Goal: Task Accomplishment & Management: Use online tool/utility

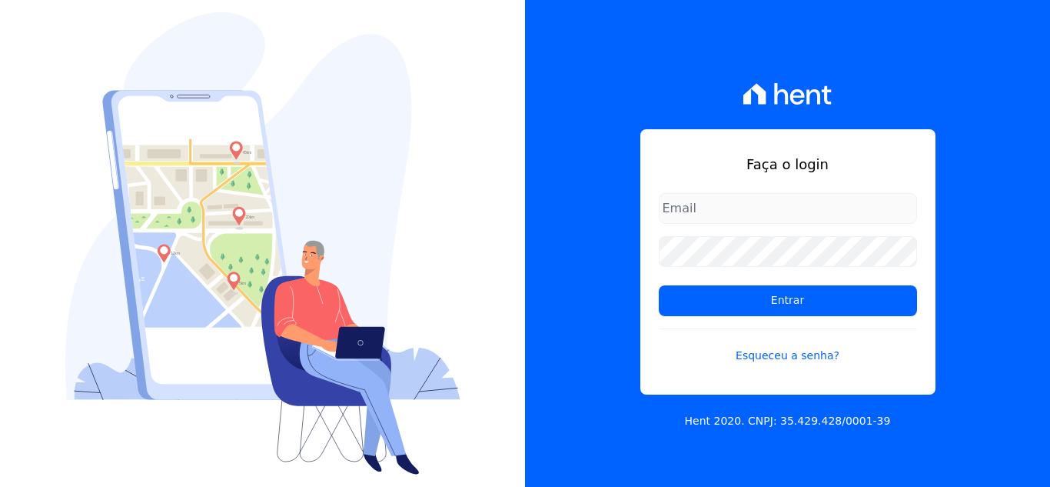
type input "[EMAIL_ADDRESS][DOMAIN_NAME]"
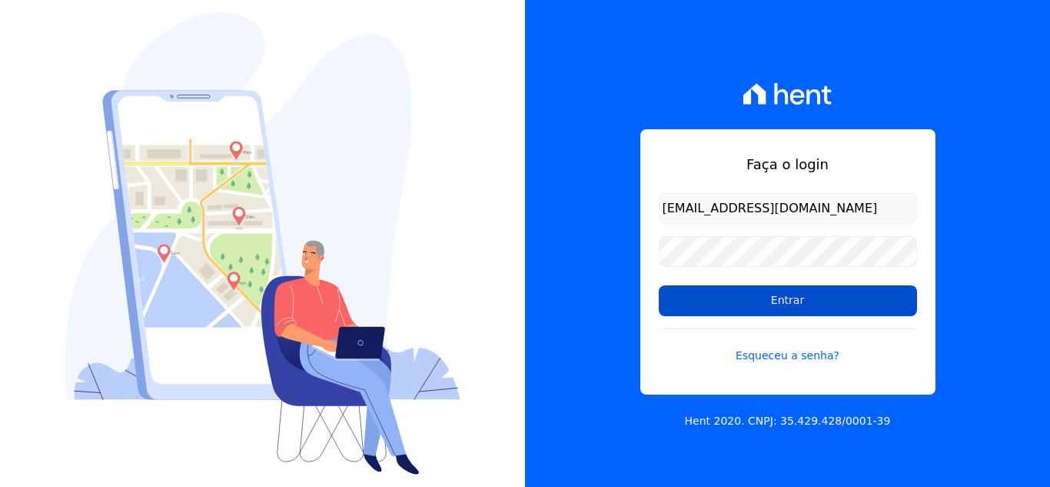
click at [749, 294] on input "Entrar" at bounding box center [788, 300] width 258 height 31
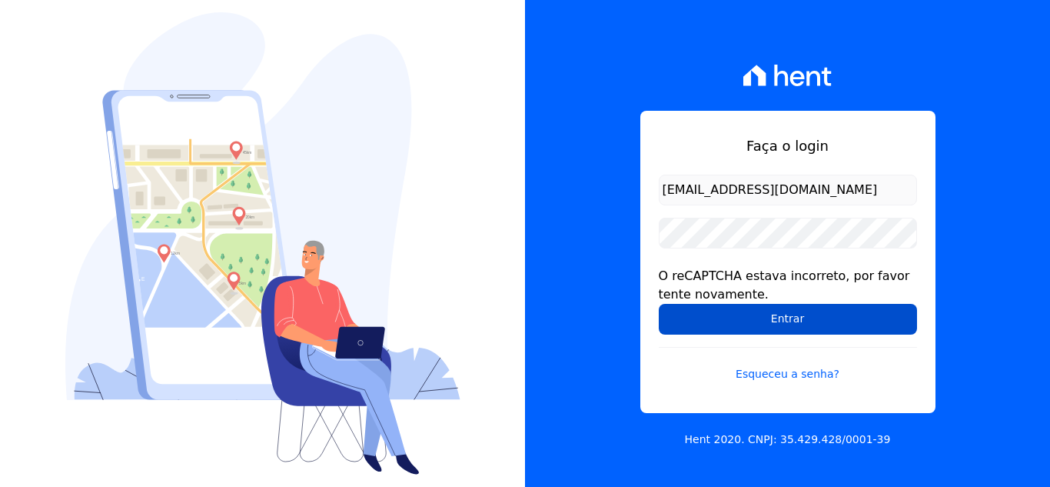
click at [770, 324] on input "Entrar" at bounding box center [788, 319] width 258 height 31
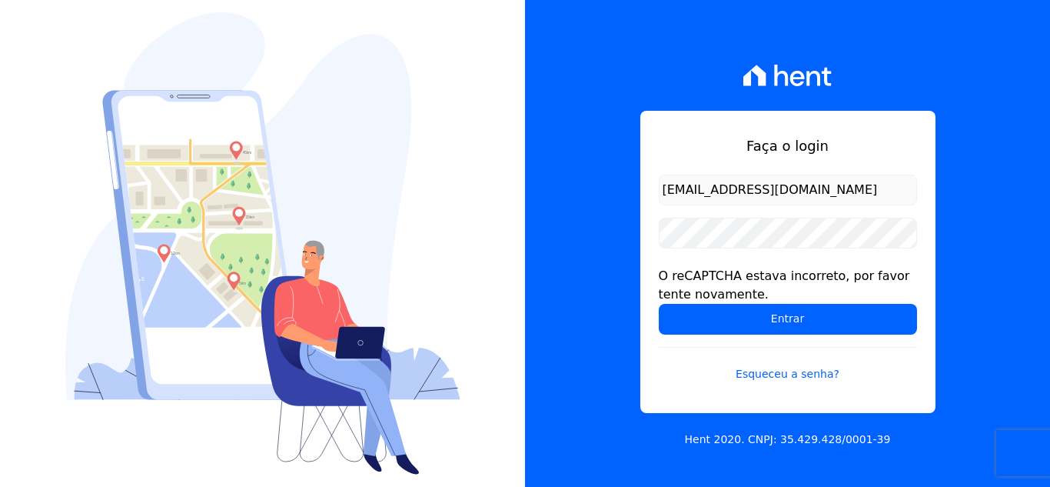
click at [770, 324] on input "Entrar" at bounding box center [788, 319] width 258 height 31
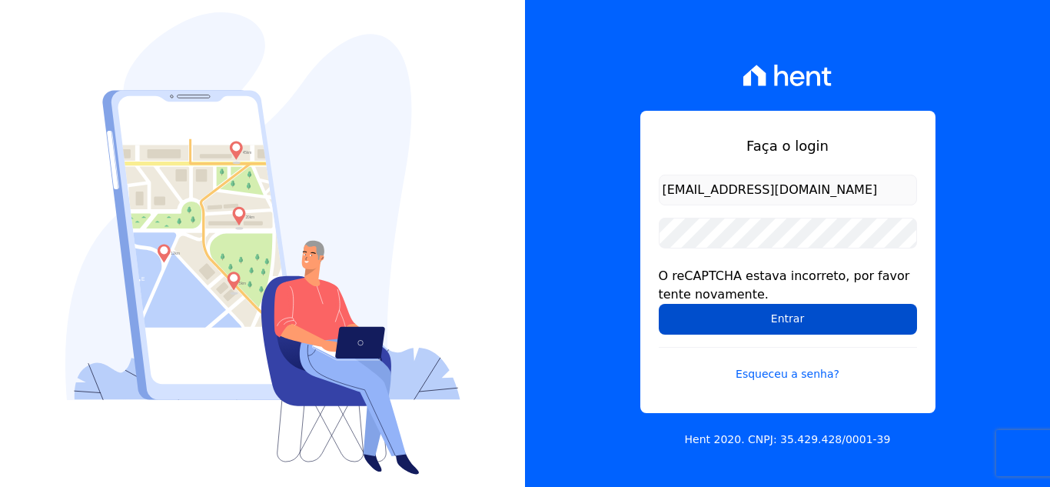
click at [789, 312] on input "Entrar" at bounding box center [788, 319] width 258 height 31
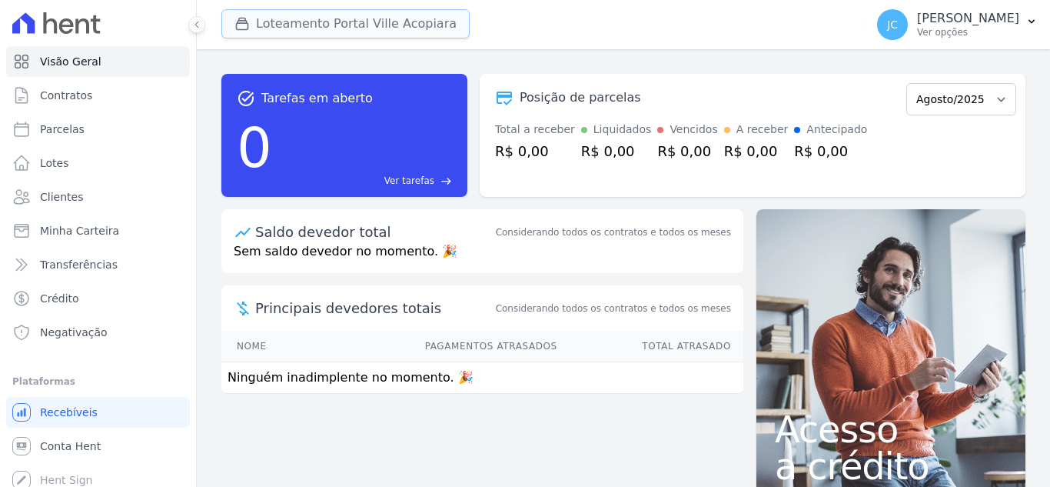
click at [379, 20] on button "Loteamento Portal Ville Acopiara" at bounding box center [345, 23] width 248 height 29
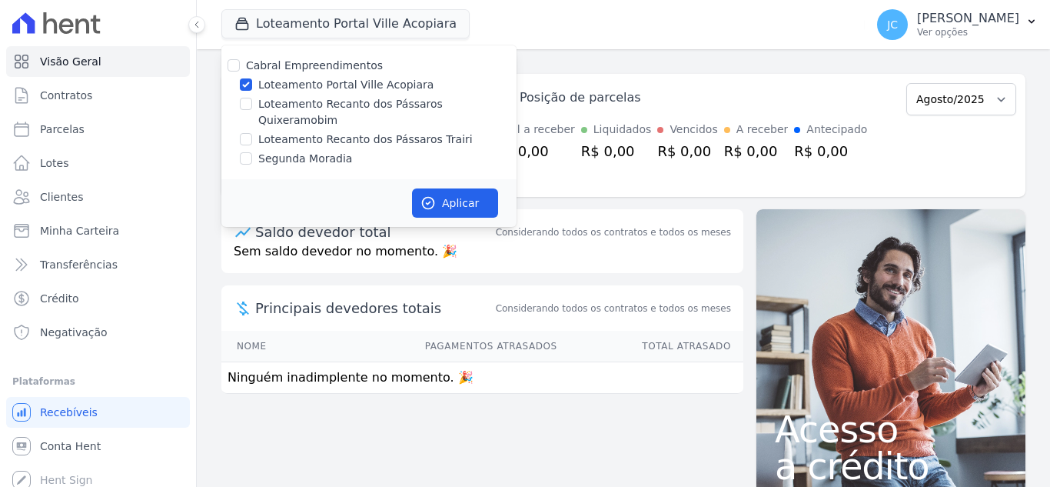
click at [268, 88] on label "Loteamento Portal Ville Acopiara" at bounding box center [345, 85] width 175 height 16
click at [252, 88] on input "Loteamento Portal Ville Acopiara" at bounding box center [246, 84] width 12 height 12
checkbox input "false"
click at [270, 105] on label "Loteamento Recanto dos Pássaros Quixeramobim" at bounding box center [387, 112] width 258 height 32
click at [252, 105] on input "Loteamento Recanto dos Pássaros Quixeramobim" at bounding box center [246, 104] width 12 height 12
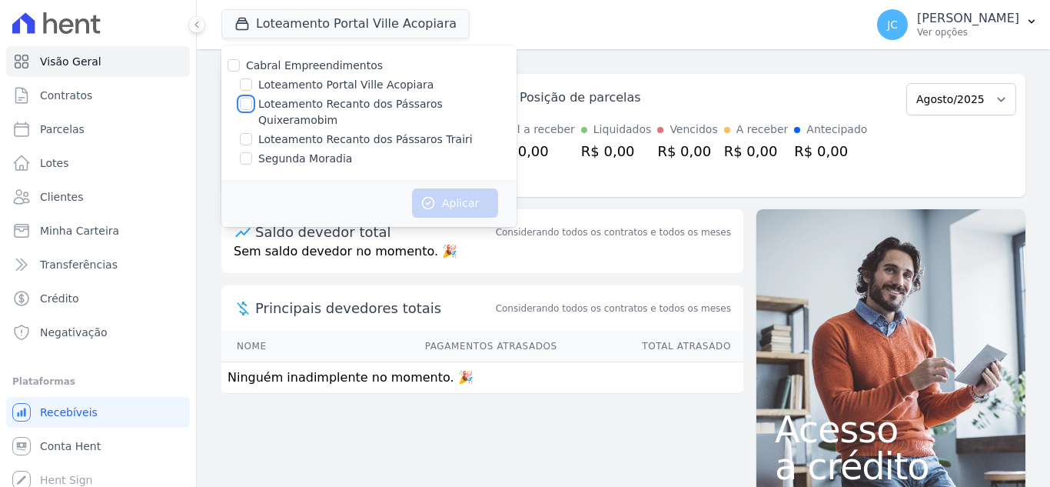
checkbox input "true"
click at [452, 188] on button "Aplicar" at bounding box center [455, 202] width 86 height 29
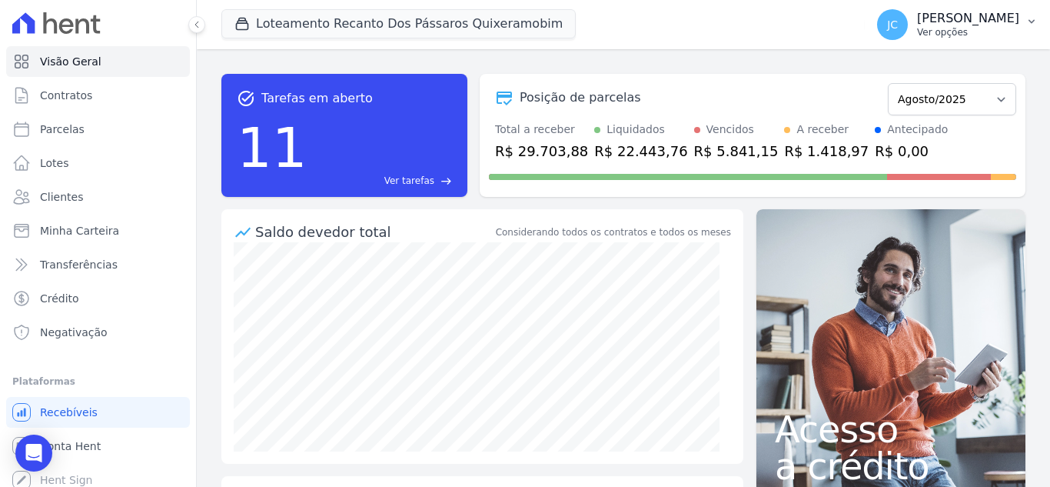
drag, startPoint x: 937, startPoint y: 27, endPoint x: 938, endPoint y: 37, distance: 10.0
click at [937, 27] on p "Ver opções" at bounding box center [968, 32] width 102 height 12
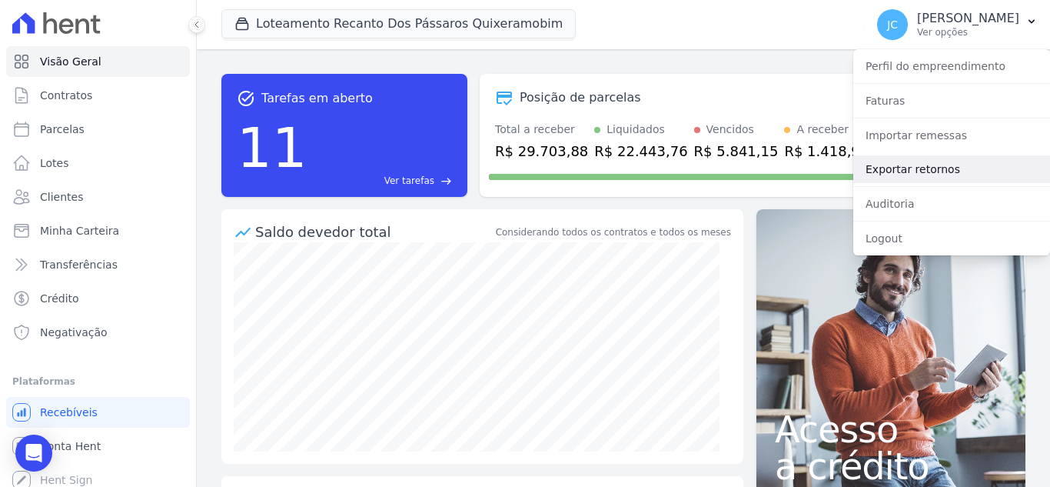
drag, startPoint x: 913, startPoint y: 172, endPoint x: 858, endPoint y: 177, distance: 55.5
click at [913, 171] on link "Exportar retornos" at bounding box center [951, 169] width 197 height 28
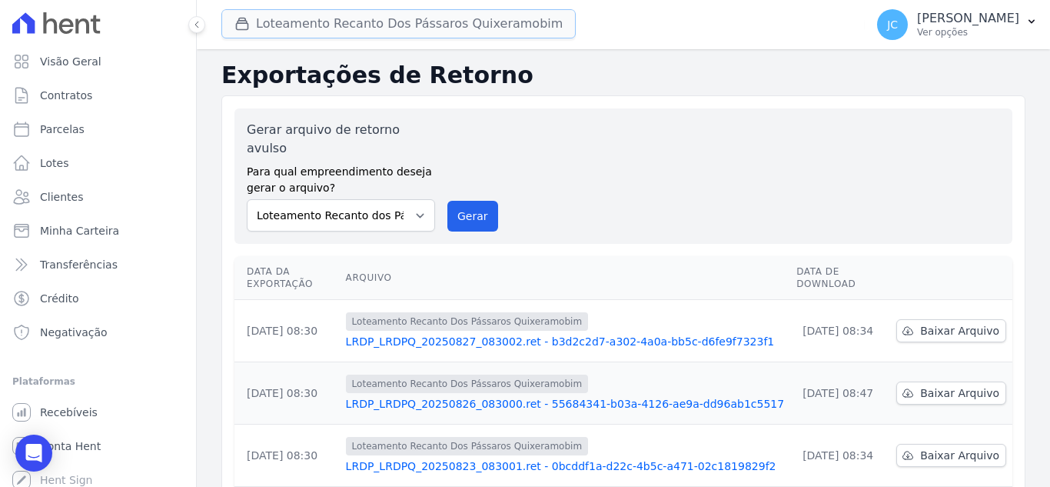
click at [381, 23] on button "Loteamento Recanto Dos Pássaros Quixeramobim" at bounding box center [398, 23] width 354 height 29
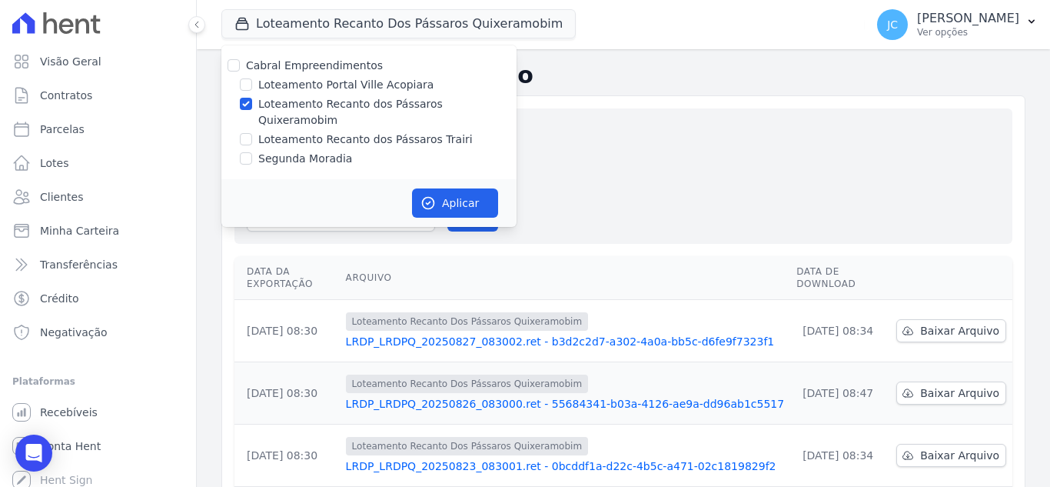
click at [277, 105] on label "Loteamento Recanto dos Pássaros Quixeramobim" at bounding box center [387, 112] width 258 height 32
click at [252, 105] on input "Loteamento Recanto dos Pássaros Quixeramobim" at bounding box center [246, 104] width 12 height 12
checkbox input "false"
click at [283, 131] on label "Loteamento Recanto dos Pássaros Trairi" at bounding box center [365, 139] width 214 height 16
click at [252, 133] on input "Loteamento Recanto dos Pássaros Trairi" at bounding box center [246, 139] width 12 height 12
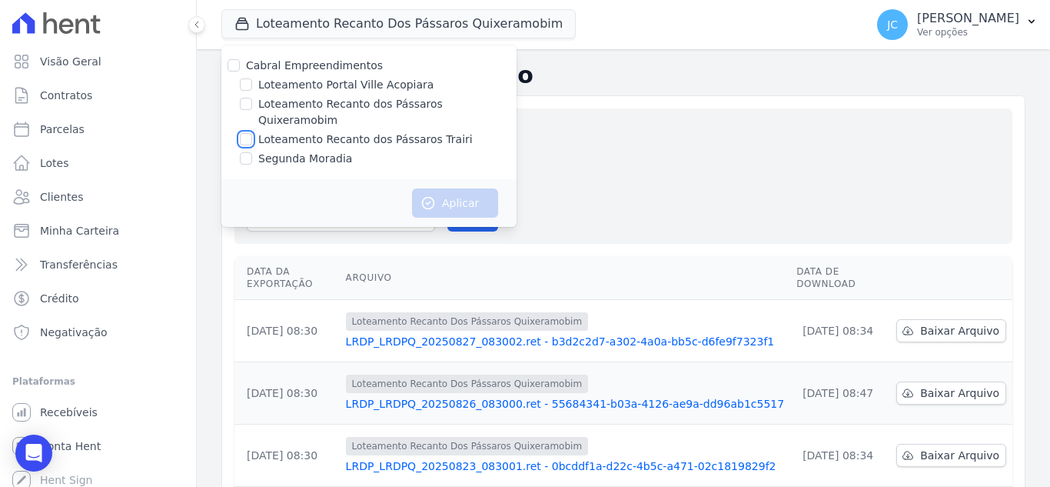
checkbox input "true"
click at [427, 188] on button "Aplicar" at bounding box center [455, 202] width 86 height 29
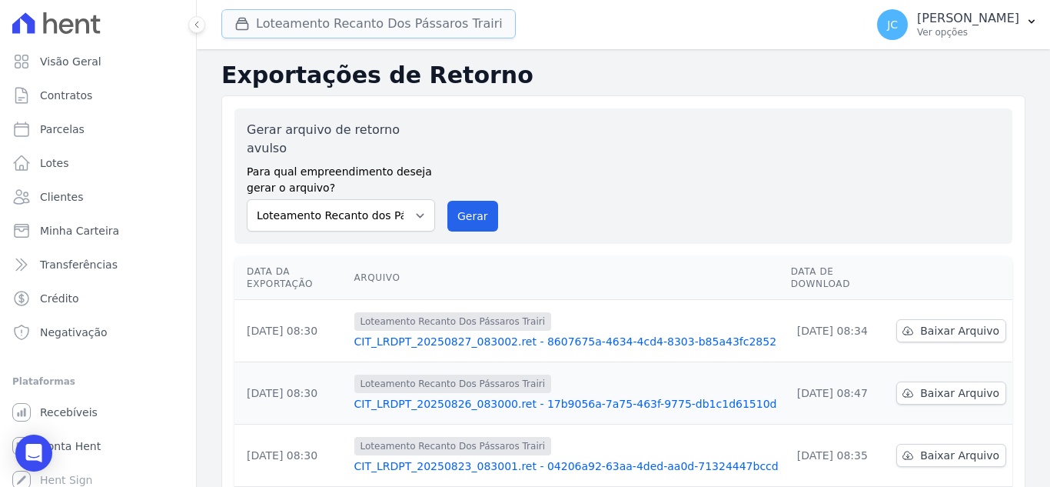
click at [389, 20] on button "Loteamento Recanto Dos Pássaros Trairi" at bounding box center [368, 23] width 294 height 29
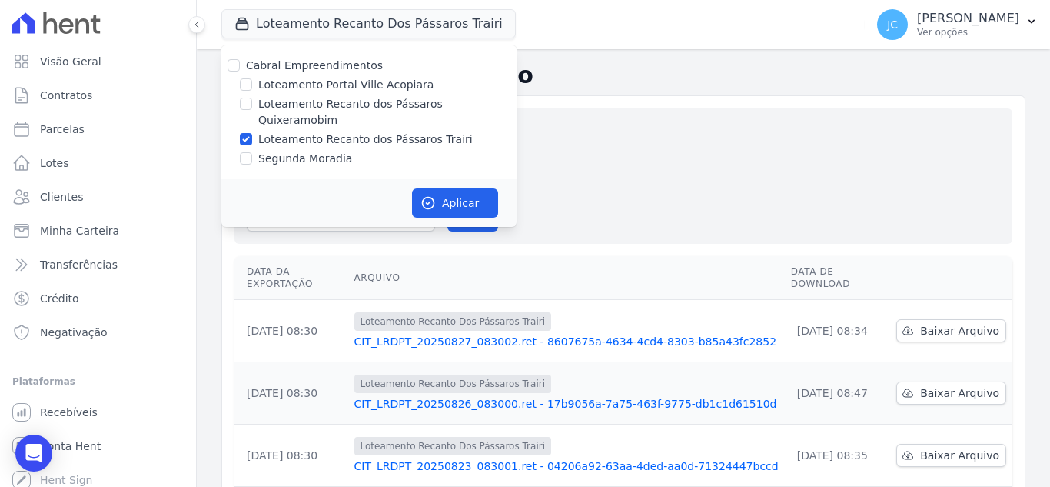
click at [283, 131] on label "Loteamento Recanto dos Pássaros Trairi" at bounding box center [365, 139] width 214 height 16
click at [252, 133] on input "Loteamento Recanto dos Pássaros Trairi" at bounding box center [246, 139] width 12 height 12
checkbox input "false"
click at [274, 151] on label "Segunda Moradia" at bounding box center [305, 159] width 94 height 16
click at [252, 152] on input "Segunda Moradia" at bounding box center [246, 158] width 12 height 12
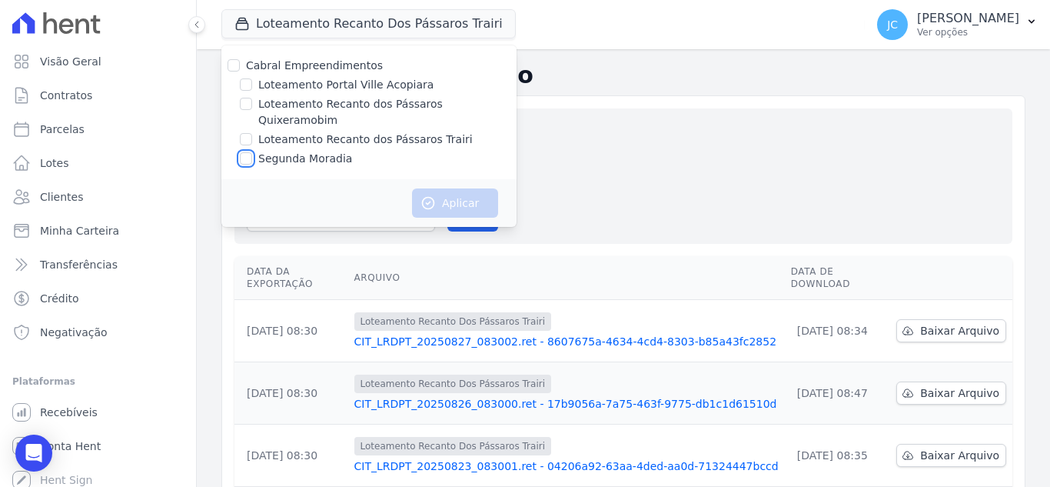
checkbox input "true"
click at [447, 188] on button "Aplicar" at bounding box center [455, 202] width 86 height 29
click at [637, 198] on div "Gerar arquivo de retorno avulso Para qual empreendimento deseja gerar o arquivo…" at bounding box center [623, 176] width 753 height 111
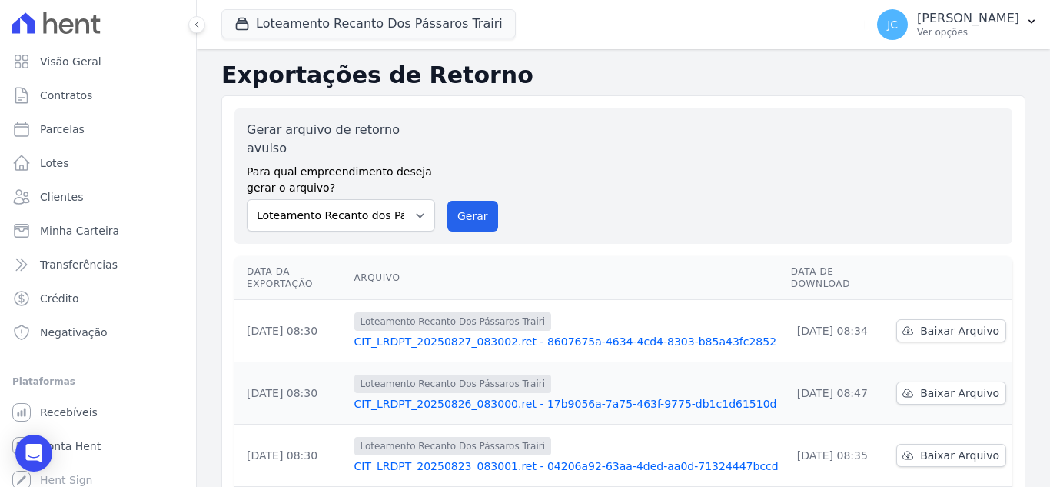
scroll to position [77, 0]
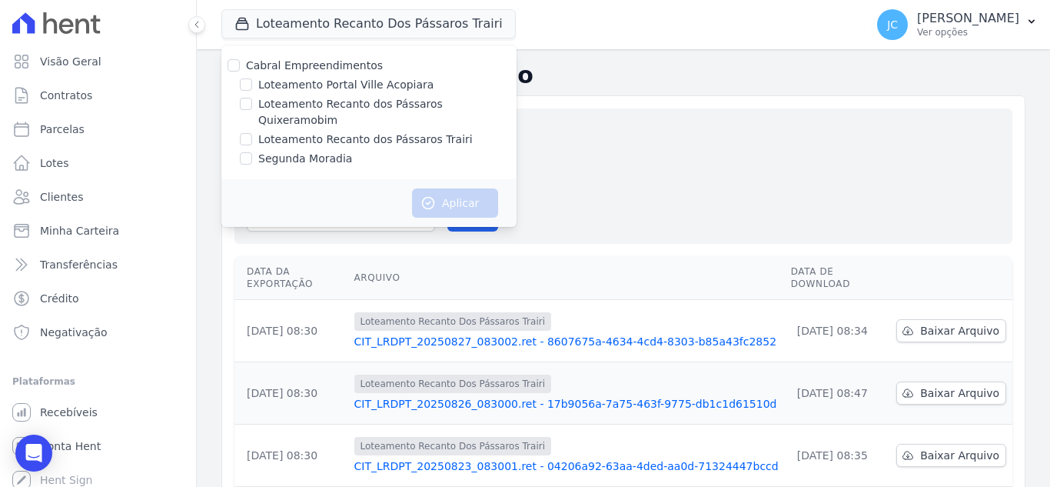
click at [301, 152] on div "[PERSON_NAME] Empreendimentos Loteamento Portal Ville Acopiara Loteamento Recan…" at bounding box center [368, 112] width 295 height 134
click at [304, 151] on label "Segunda Moradia" at bounding box center [305, 159] width 94 height 16
click at [252, 152] on input "Segunda Moradia" at bounding box center [246, 158] width 12 height 12
checkbox input "true"
click at [435, 195] on icon "button" at bounding box center [428, 202] width 15 height 15
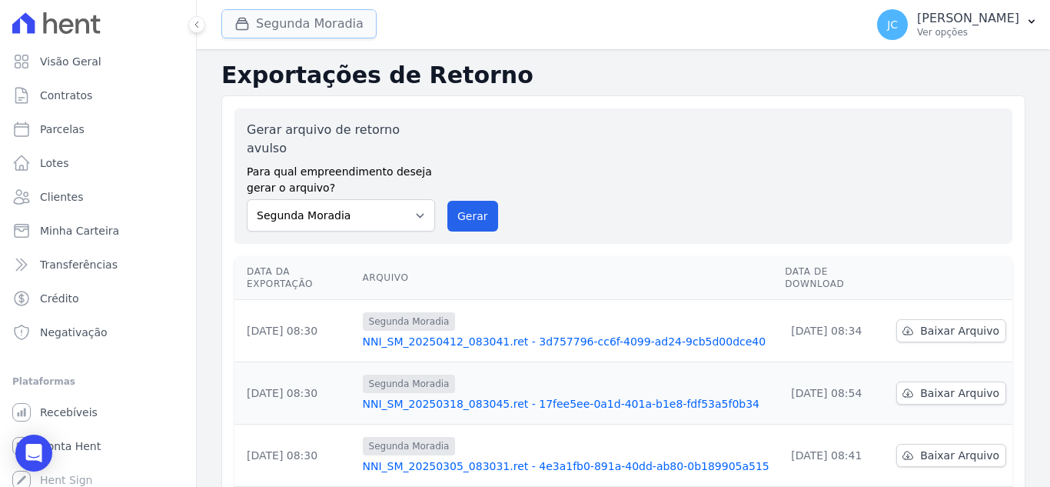
click at [331, 28] on button "Segunda Moradia" at bounding box center [298, 23] width 155 height 29
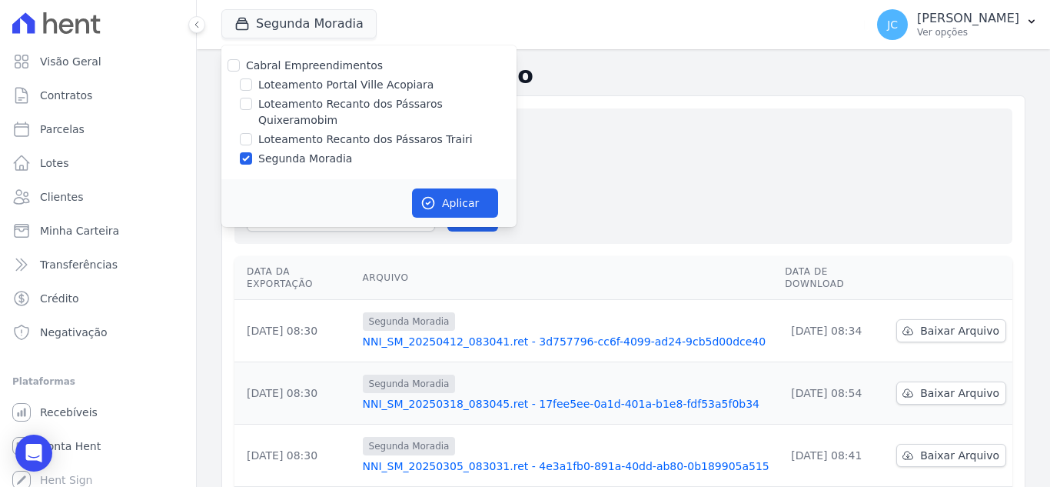
drag, startPoint x: 280, startPoint y: 123, endPoint x: 271, endPoint y: 135, distance: 14.8
click at [278, 131] on label "Loteamento Recanto dos Pássaros Trairi" at bounding box center [365, 139] width 214 height 16
click at [252, 133] on input "Loteamento Recanto dos Pássaros Trairi" at bounding box center [246, 139] width 12 height 12
checkbox input "true"
drag, startPoint x: 271, startPoint y: 144, endPoint x: 580, endPoint y: 181, distance: 312.0
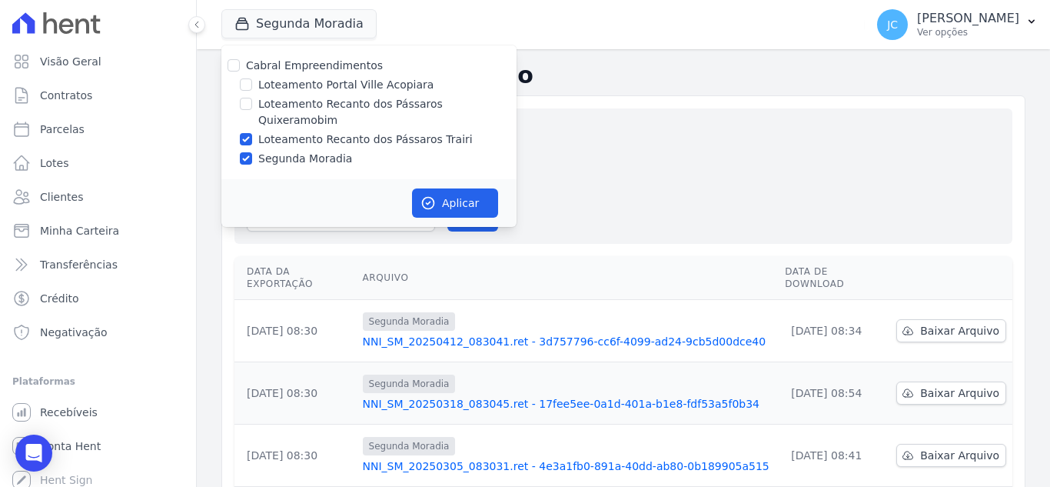
click at [271, 151] on label "Segunda Moradia" at bounding box center [305, 159] width 94 height 16
click at [252, 152] on input "Segunda Moradia" at bounding box center [246, 158] width 12 height 12
checkbox input "false"
click at [482, 188] on button "Aplicar" at bounding box center [455, 202] width 86 height 29
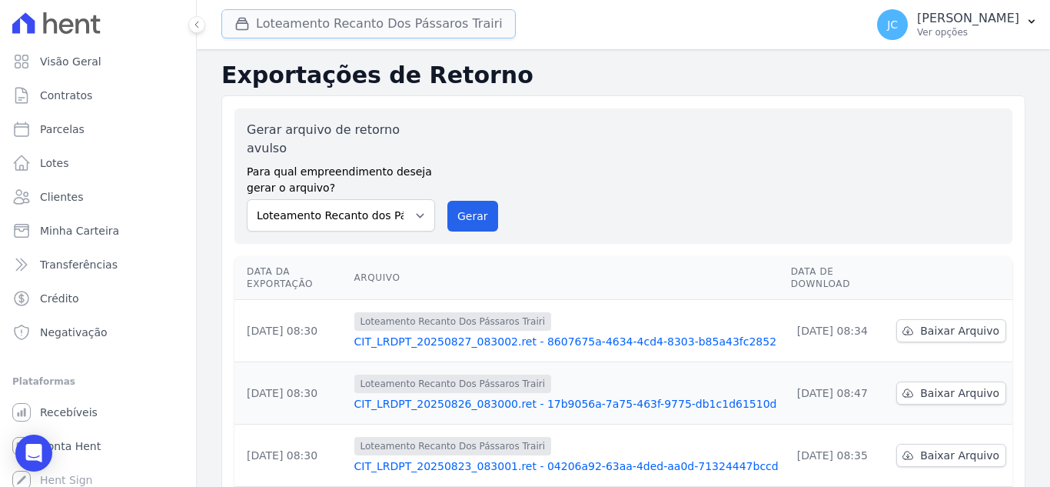
click at [341, 30] on button "Loteamento Recanto Dos Pássaros Trairi" at bounding box center [368, 23] width 294 height 29
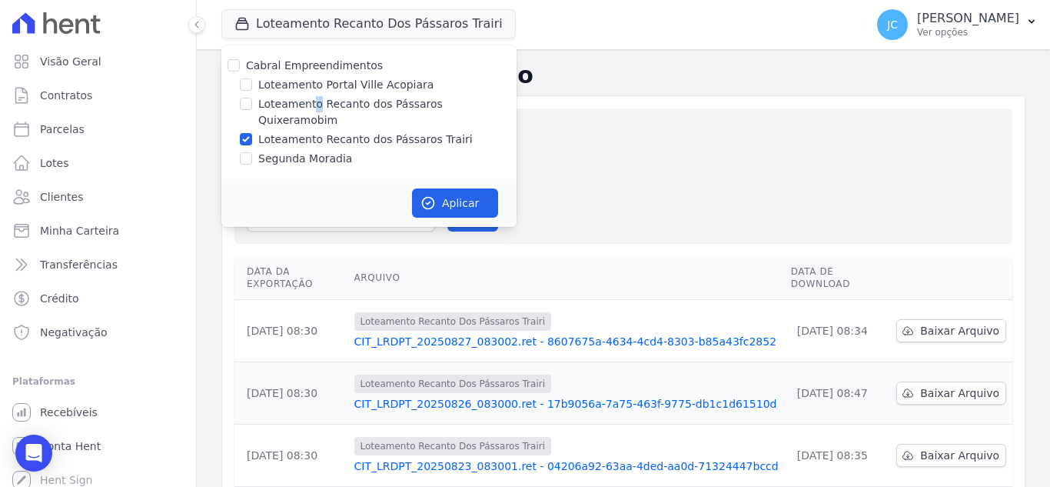
click at [313, 102] on label "Loteamento Recanto dos Pássaros Quixeramobim" at bounding box center [387, 112] width 258 height 32
click at [281, 108] on label "Loteamento Recanto dos Pássaros Quixeramobim" at bounding box center [387, 112] width 258 height 32
click at [252, 108] on input "Loteamento Recanto dos Pássaros Quixeramobim" at bounding box center [246, 104] width 12 height 12
checkbox input "true"
click at [272, 131] on label "Loteamento Recanto dos Pássaros Trairi" at bounding box center [365, 139] width 214 height 16
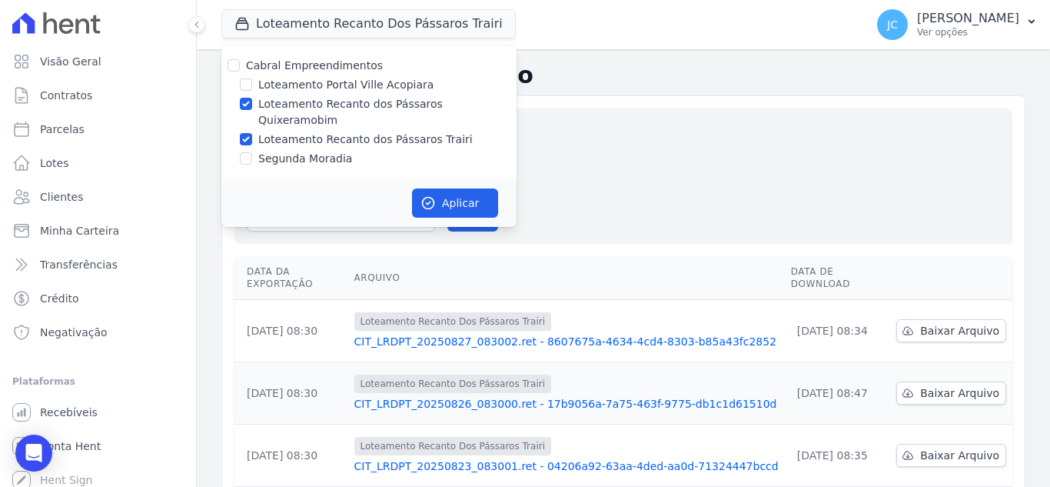
click at [252, 133] on input "Loteamento Recanto dos Pássaros Trairi" at bounding box center [246, 139] width 12 height 12
checkbox input "false"
click at [461, 190] on button "Aplicar" at bounding box center [455, 202] width 86 height 29
